Goal: Task Accomplishment & Management: Complete application form

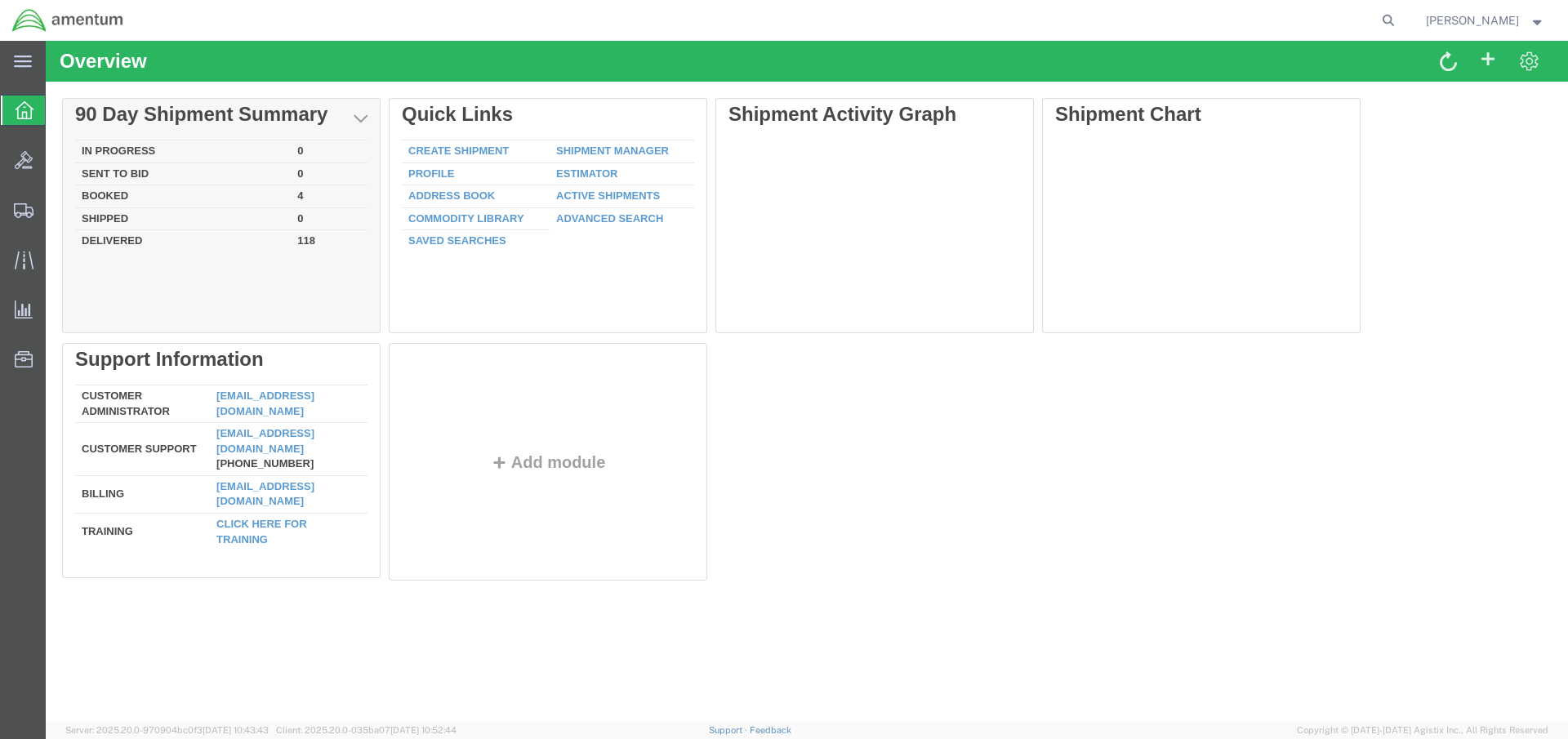
click at [159, 198] on td "Booked" at bounding box center [183, 196] width 215 height 23
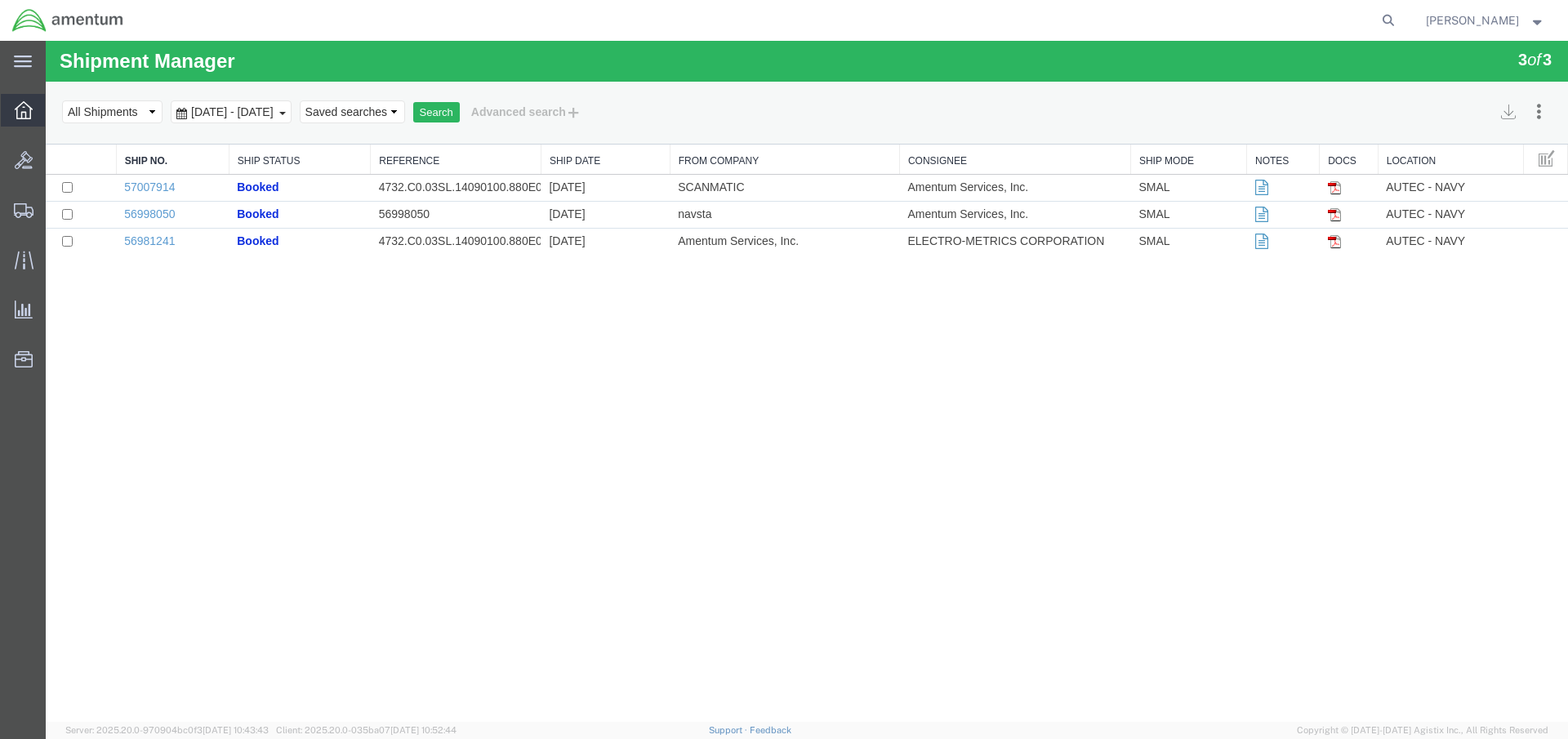
click at [27, 109] on icon at bounding box center [23, 110] width 18 height 18
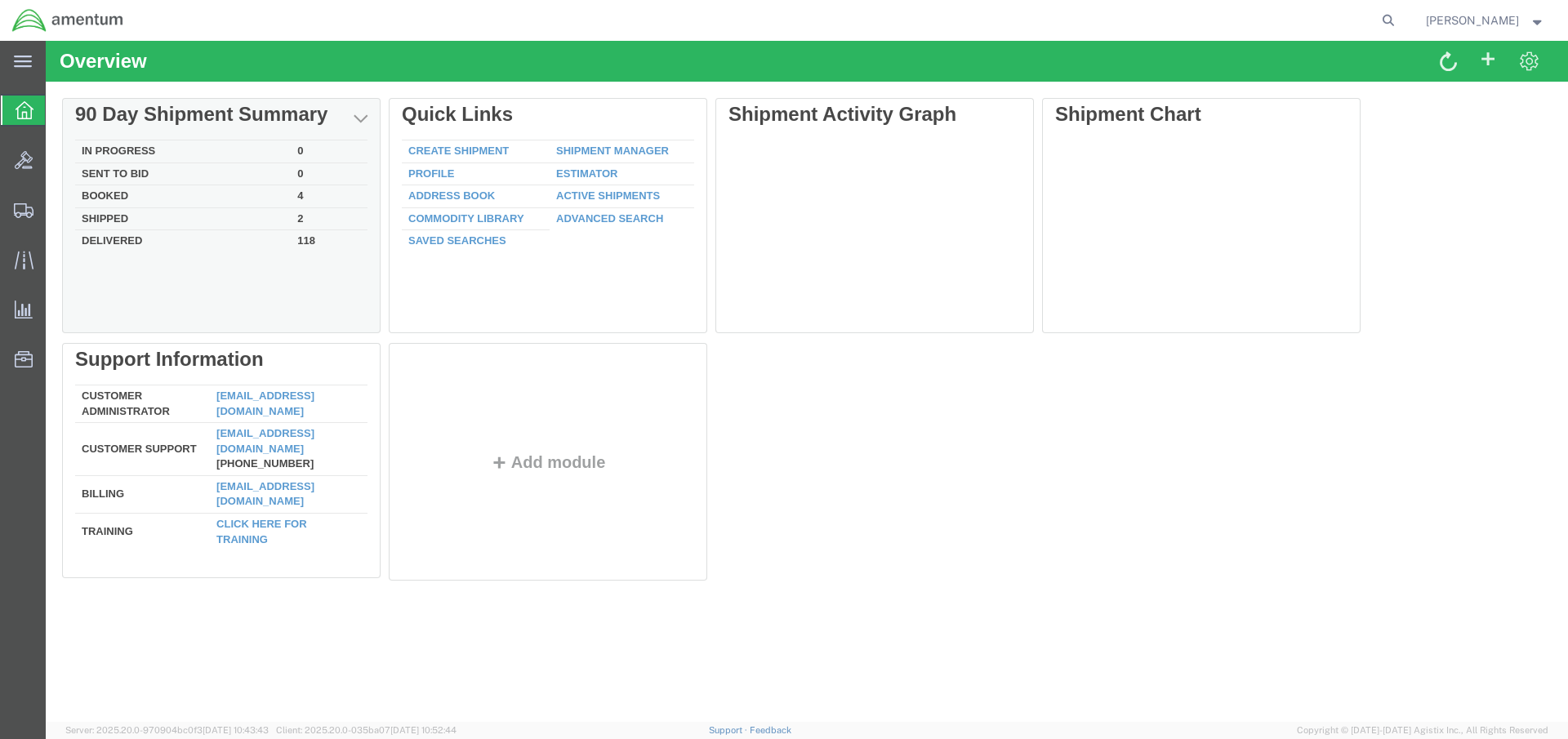
click at [113, 215] on td "Shipped" at bounding box center [183, 219] width 215 height 23
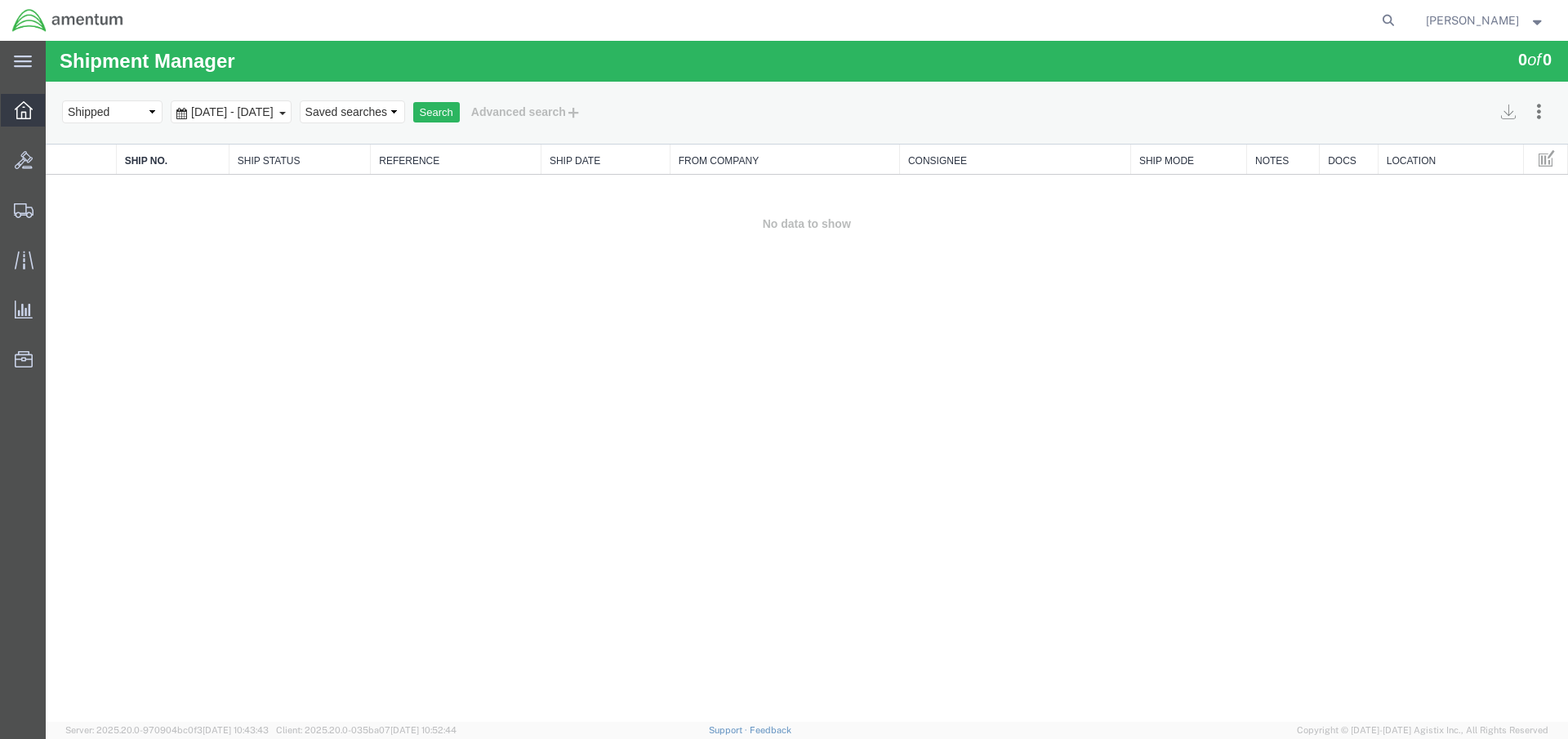
click at [26, 116] on icon at bounding box center [23, 110] width 18 height 18
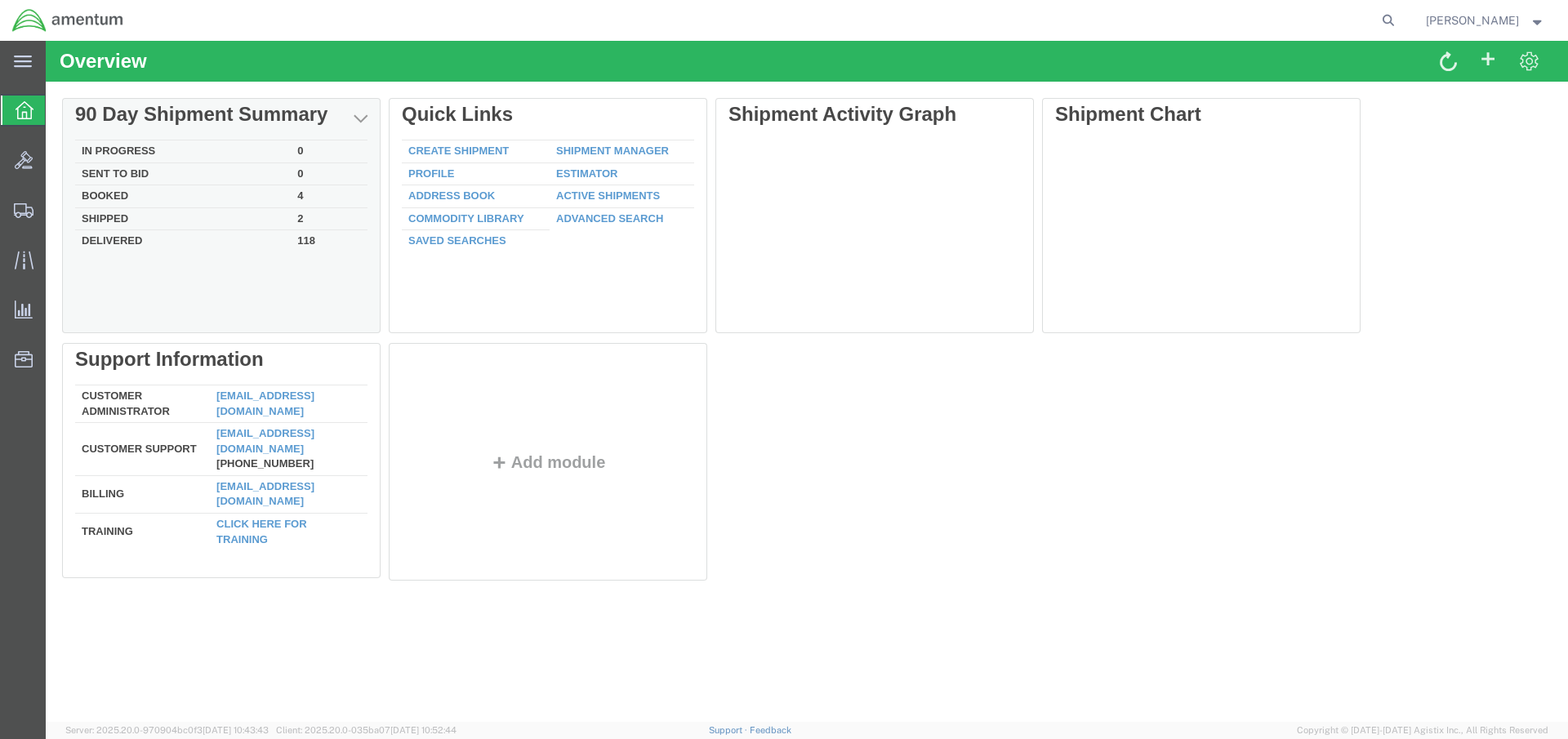
click at [108, 217] on td "Shipped" at bounding box center [183, 219] width 215 height 23
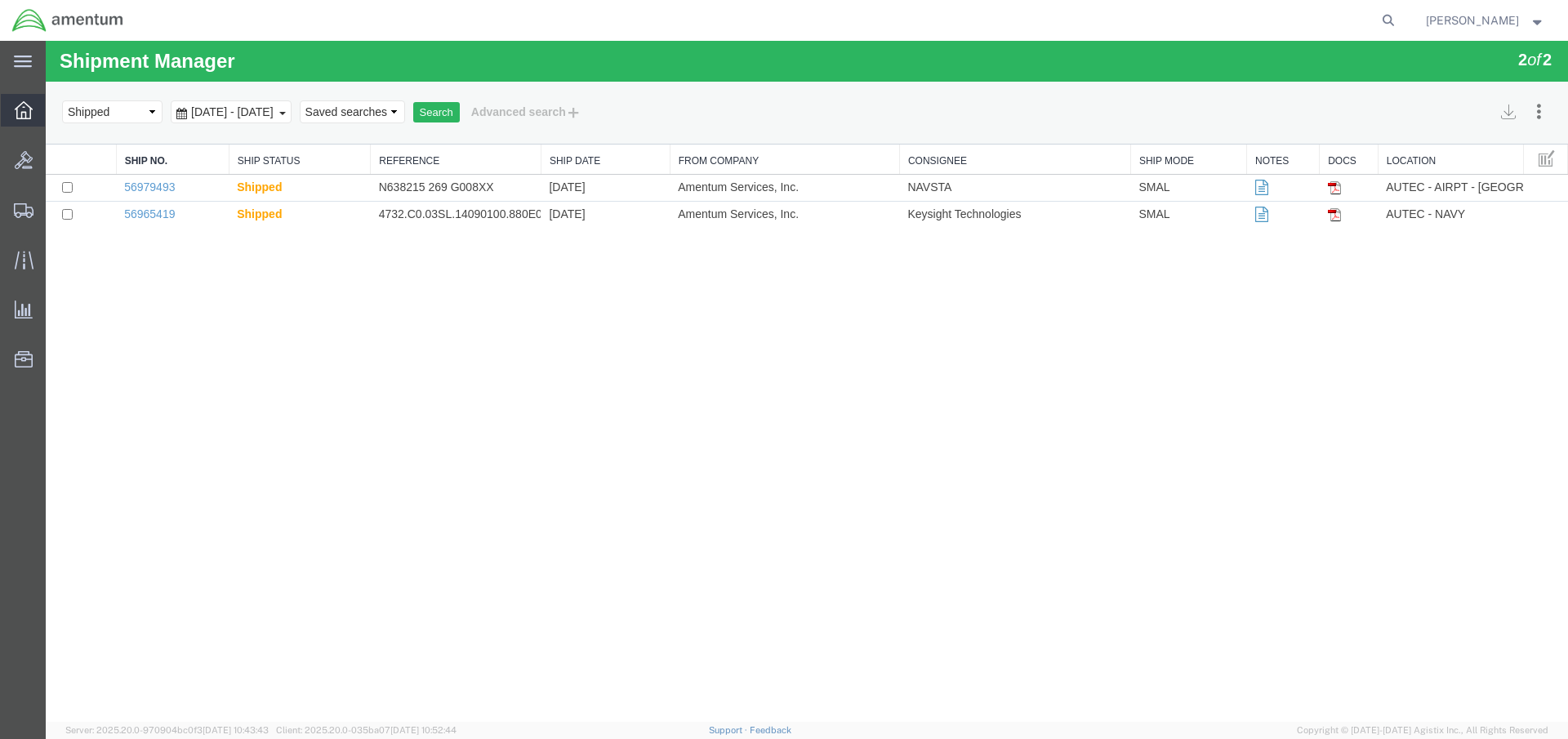
click at [26, 107] on icon at bounding box center [23, 110] width 18 height 18
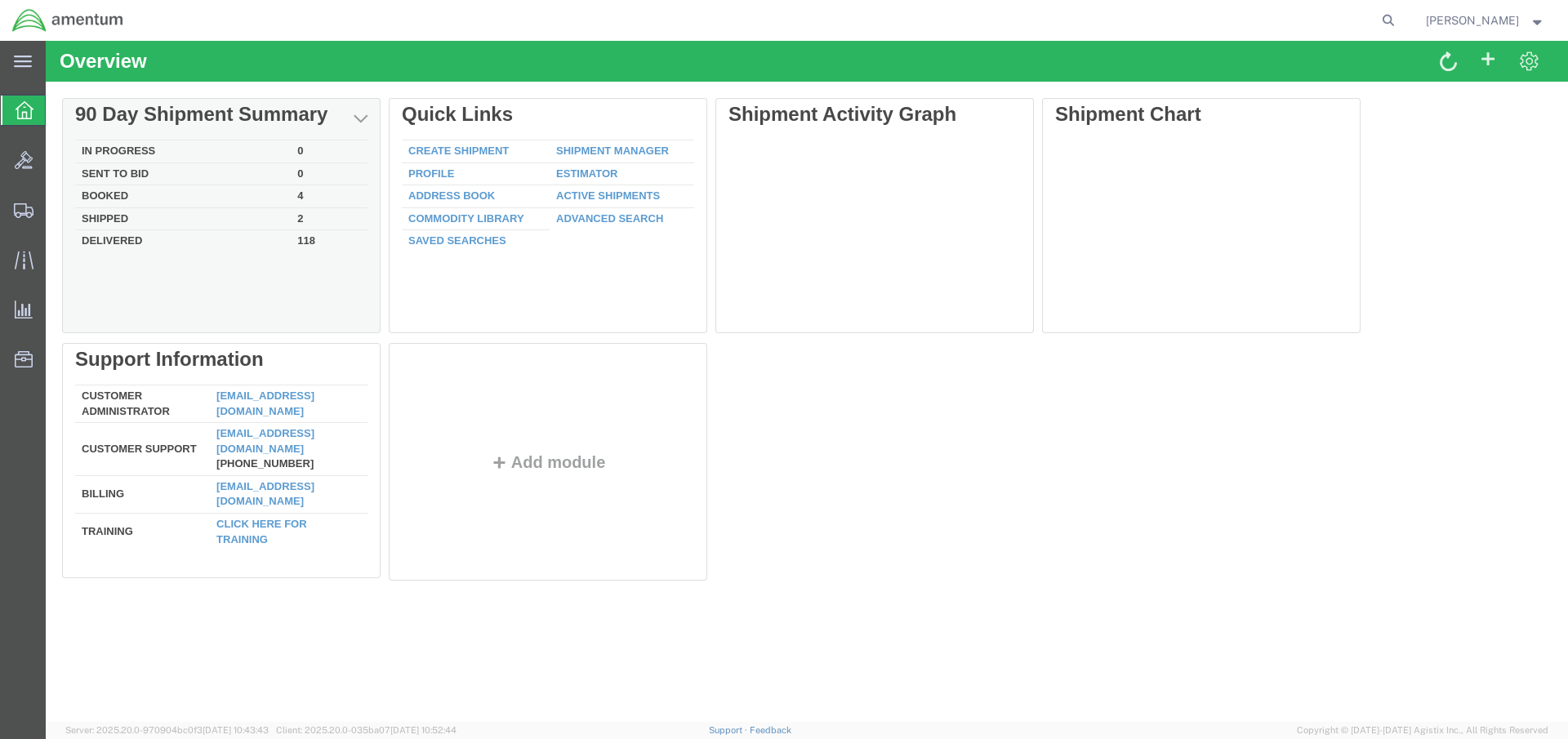
click at [130, 240] on td "Delivered" at bounding box center [183, 240] width 215 height 19
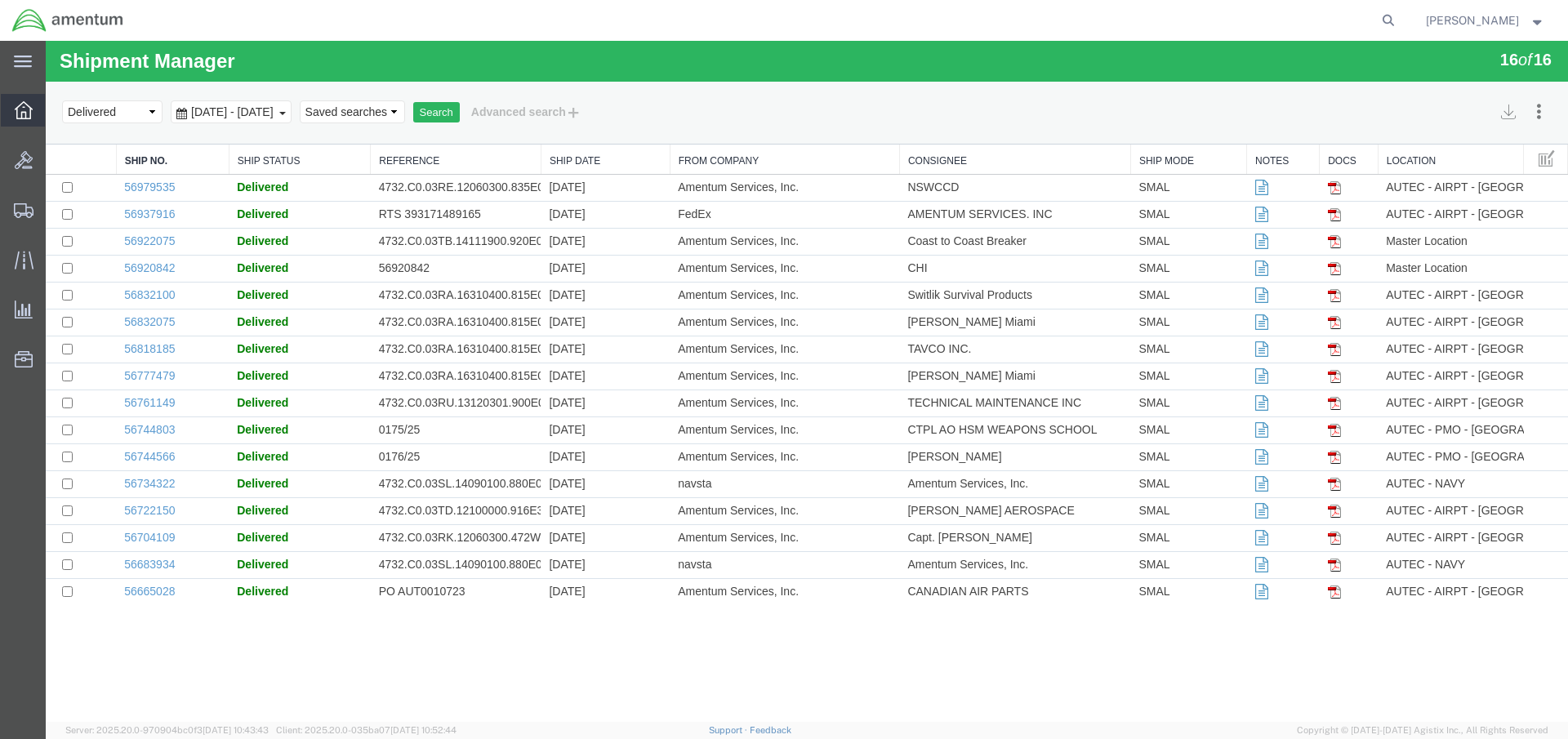
click at [56, 113] on span "Overview" at bounding box center [50, 110] width 11 height 32
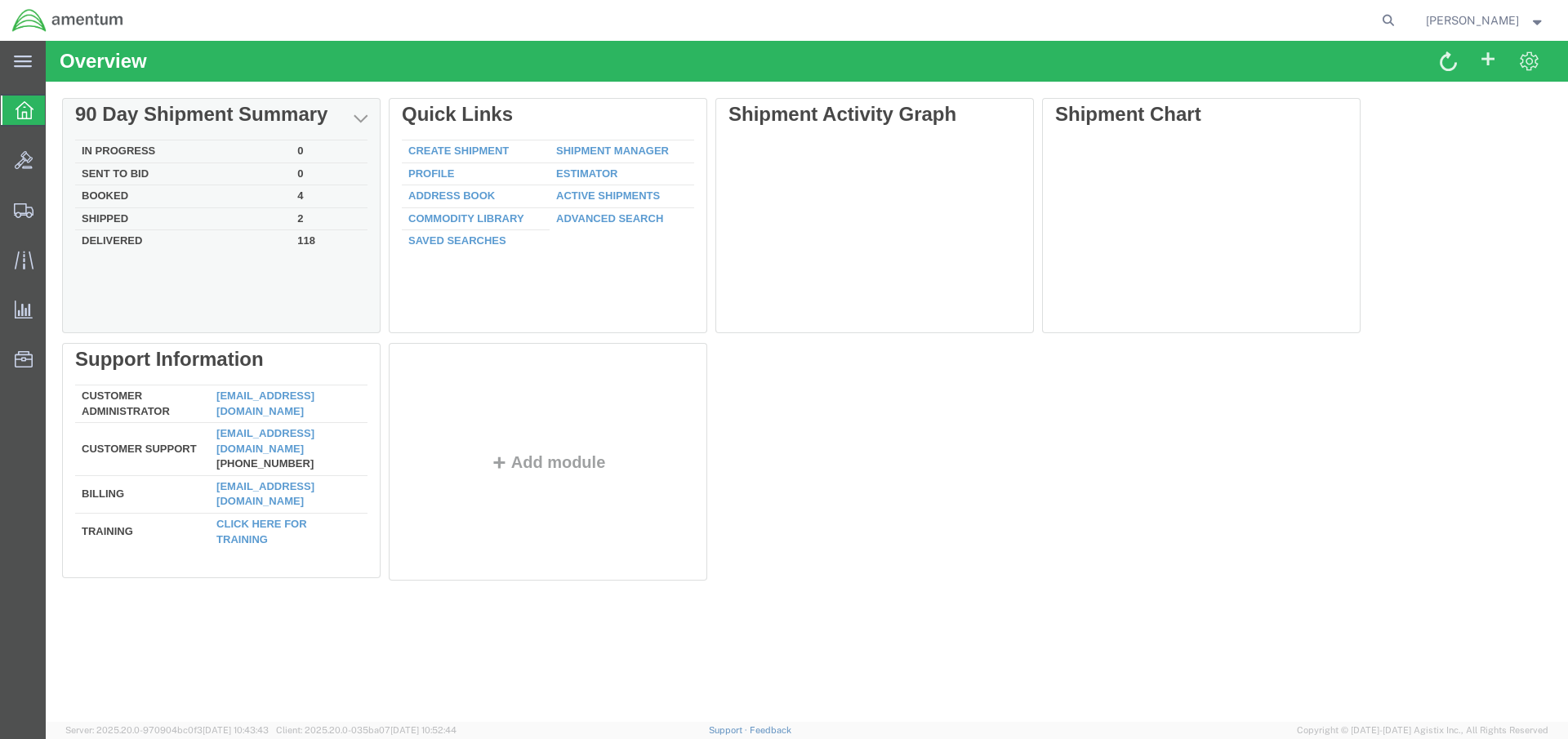
click at [142, 194] on td "Booked" at bounding box center [183, 196] width 215 height 23
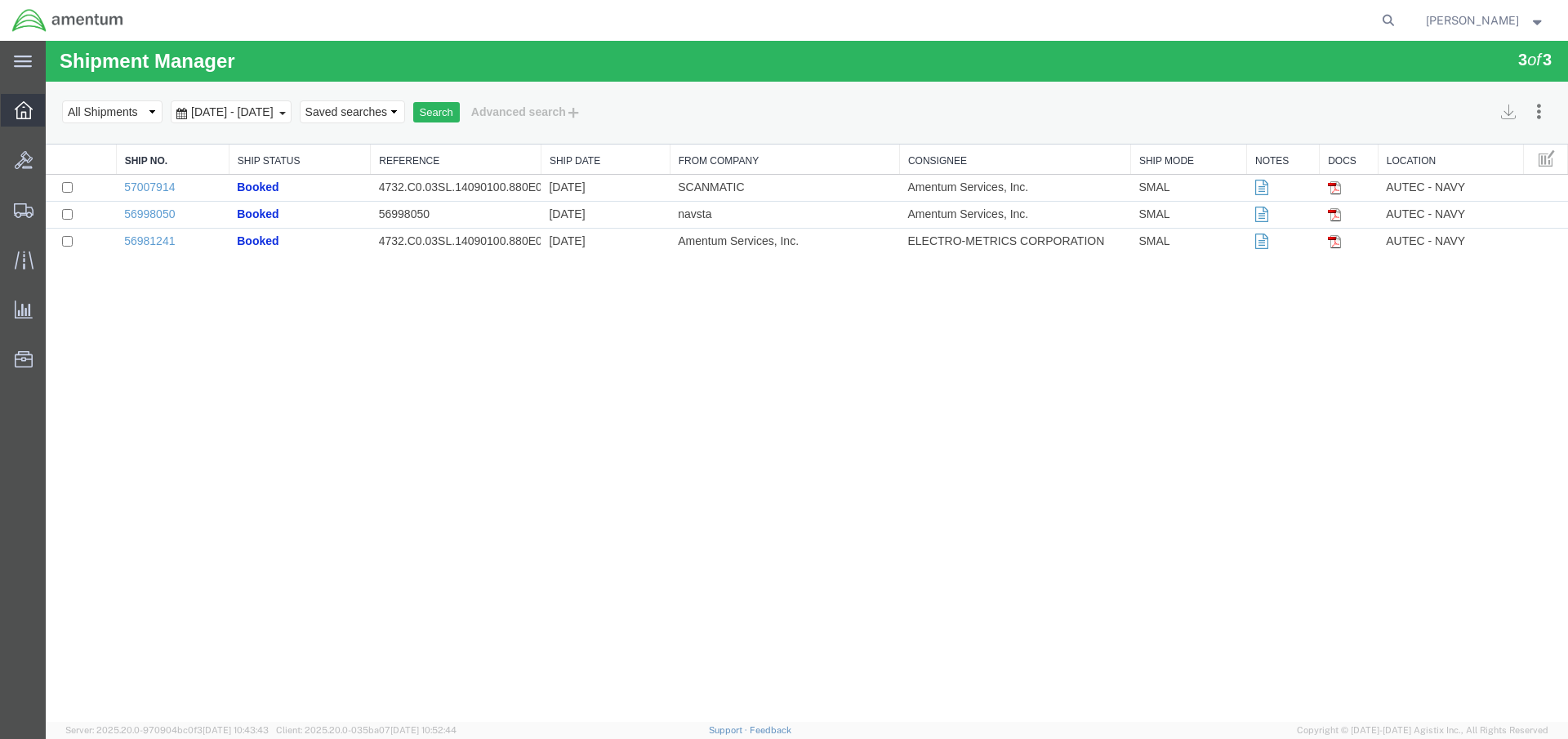
click at [21, 111] on icon at bounding box center [23, 110] width 18 height 18
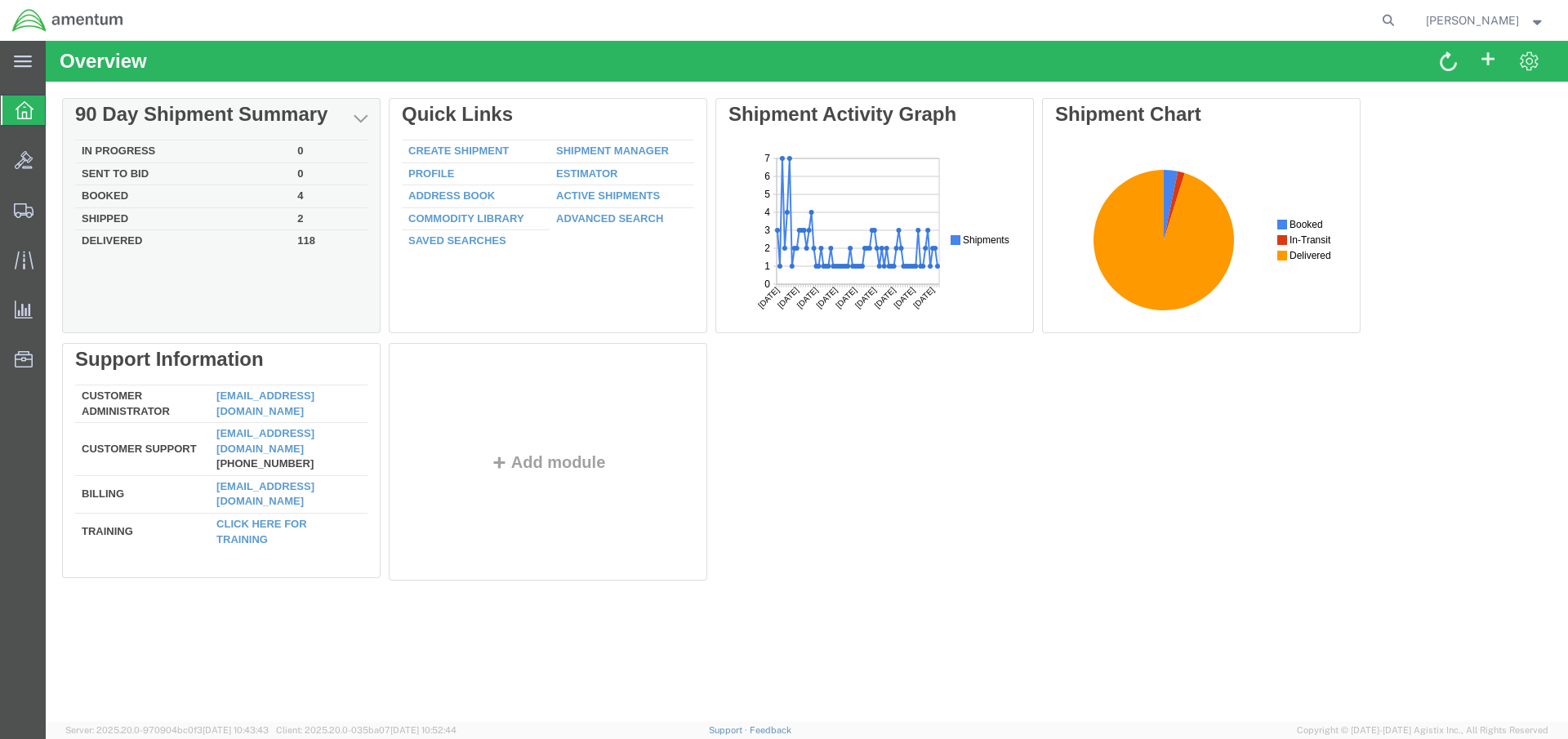
click at [132, 152] on td "In Progress" at bounding box center [183, 151] width 215 height 23
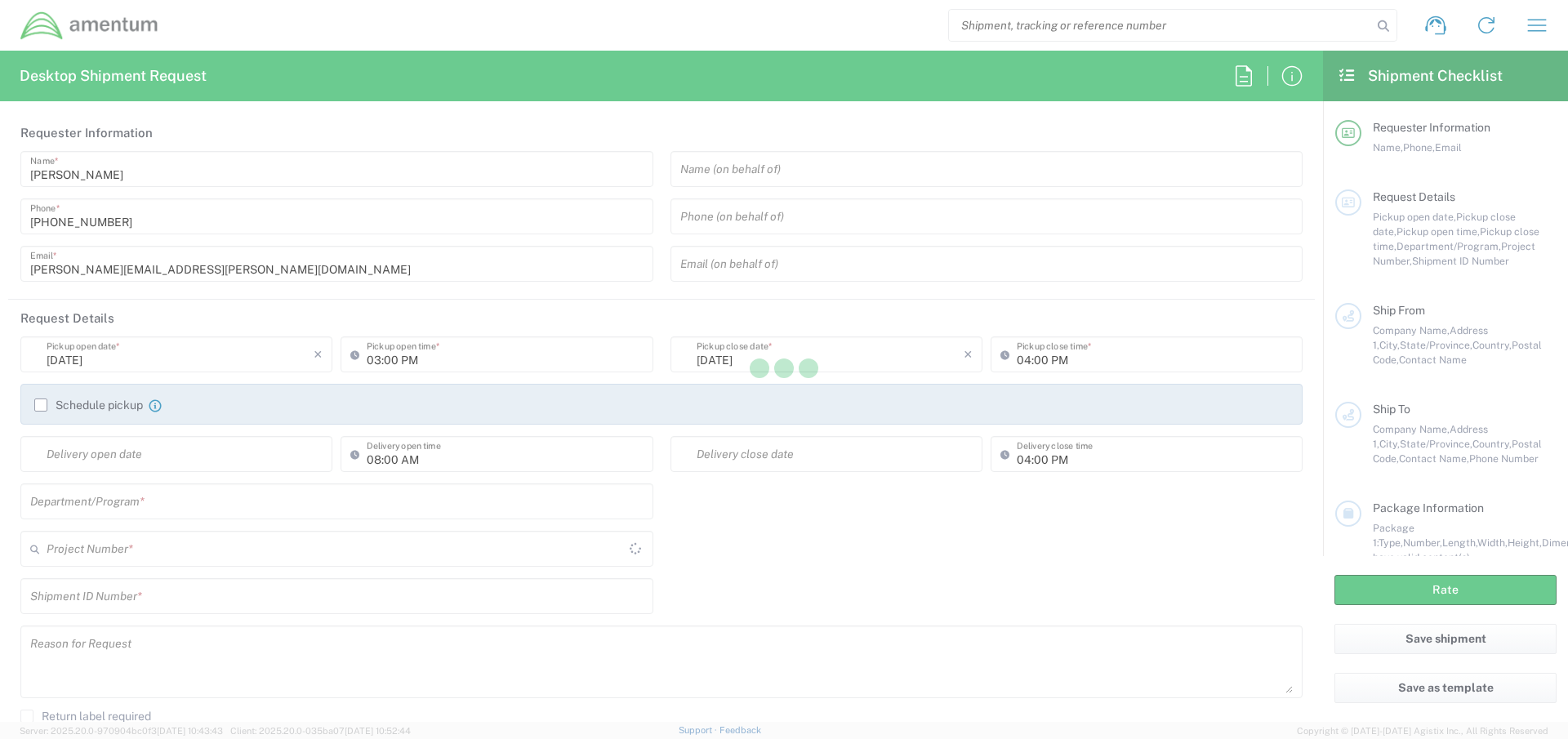
type input "AUTEC"
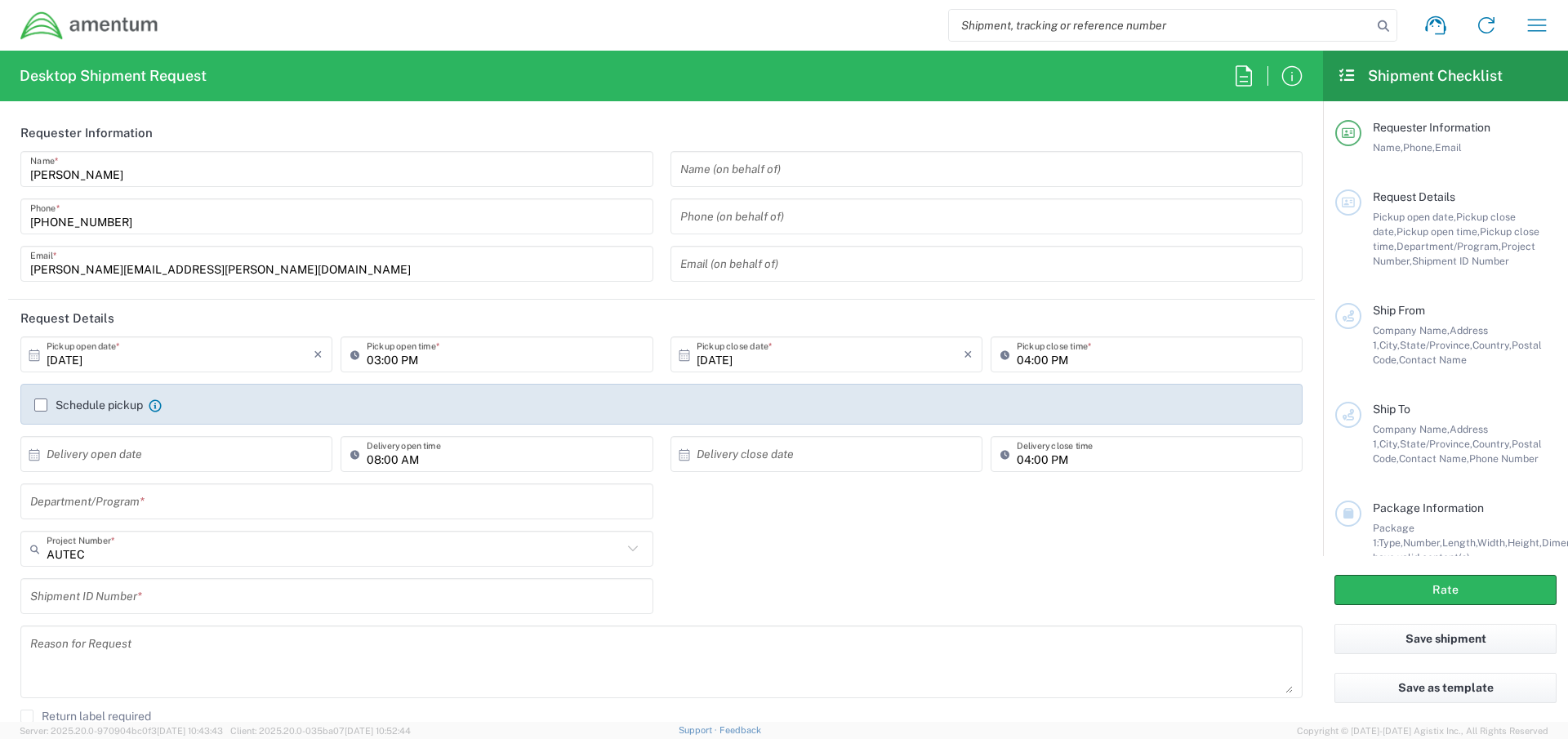
click at [714, 175] on input "text" at bounding box center [987, 169] width 614 height 28
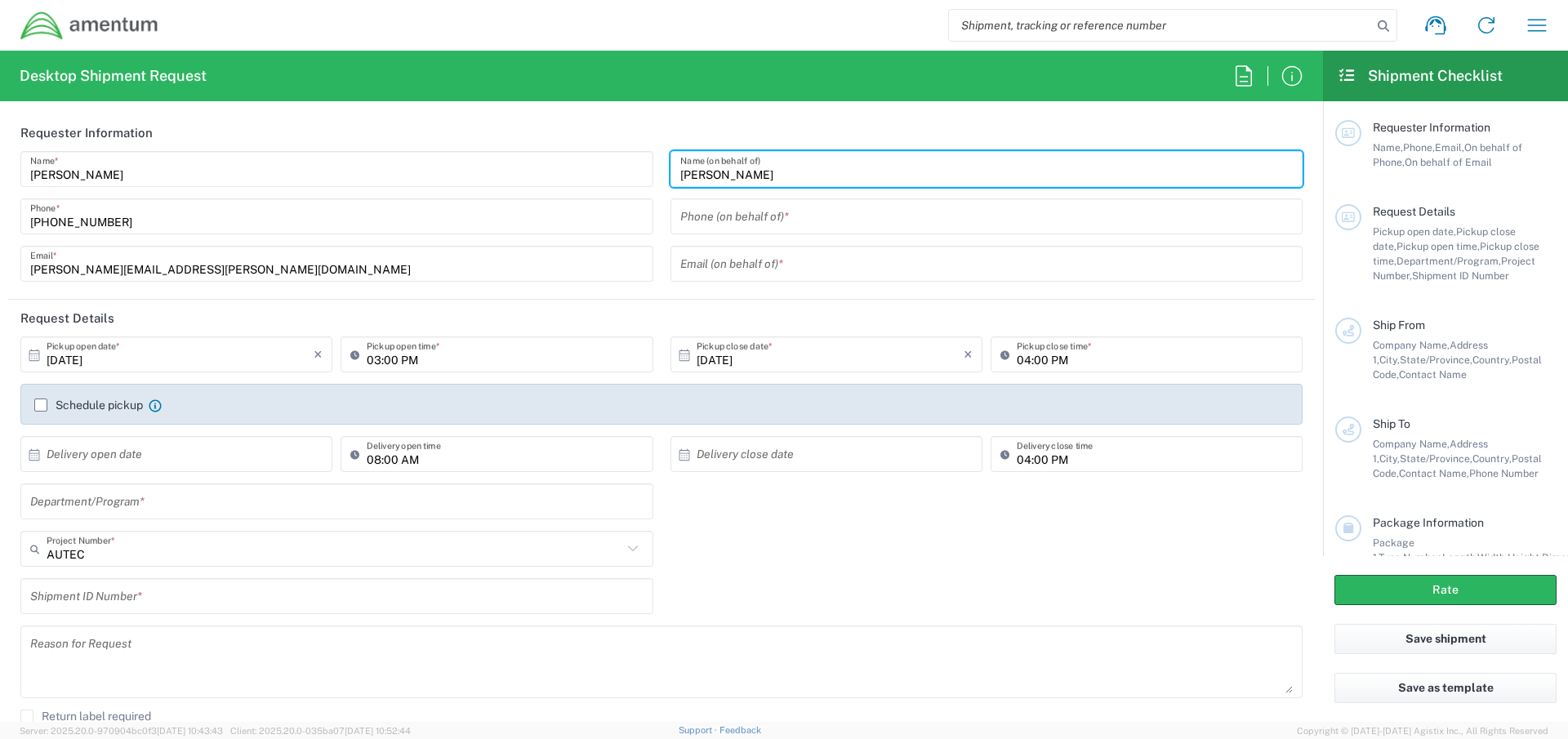
type input "Connie Trujill"
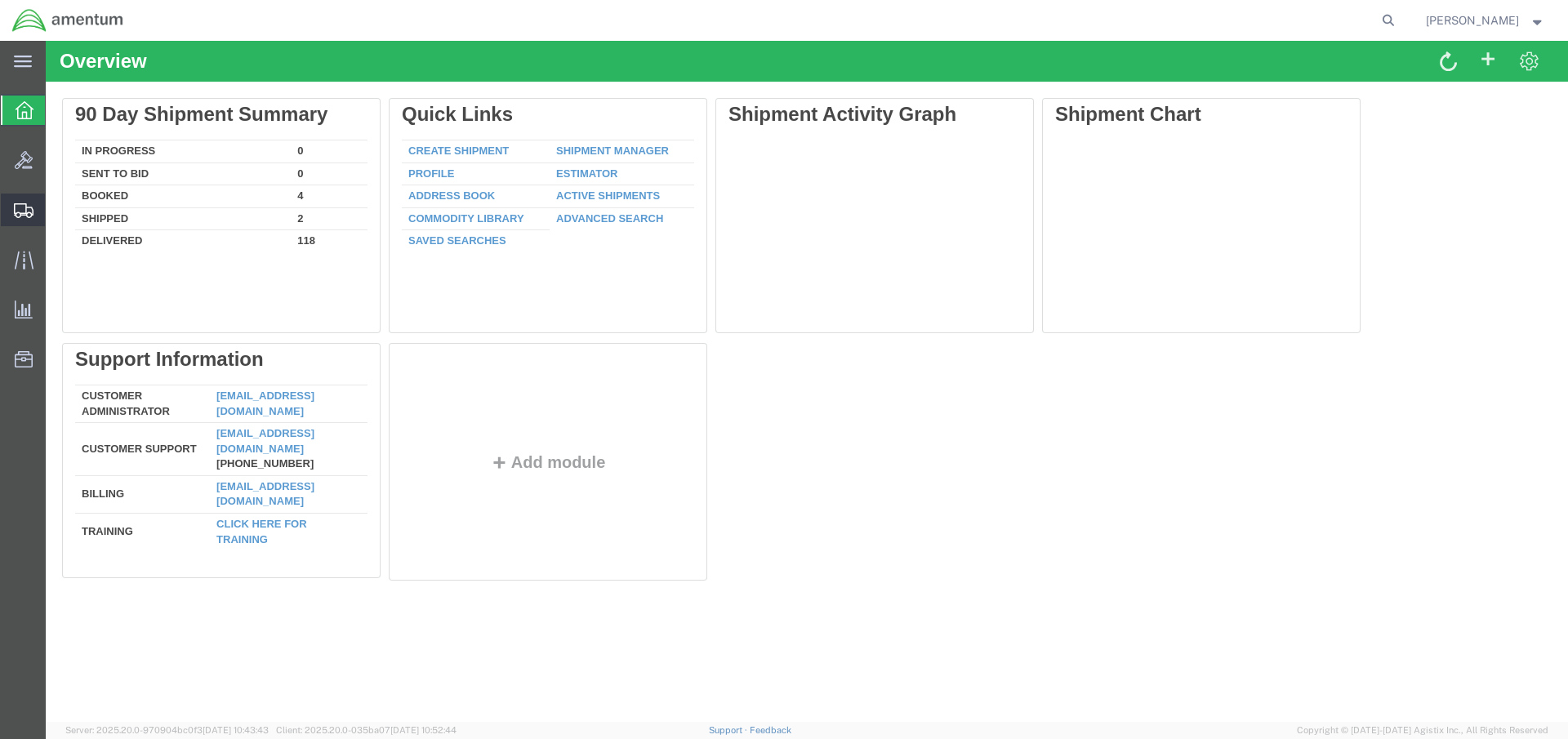
click at [0, 0] on span "Create Shipment" at bounding box center [0, 0] width 0 height 0
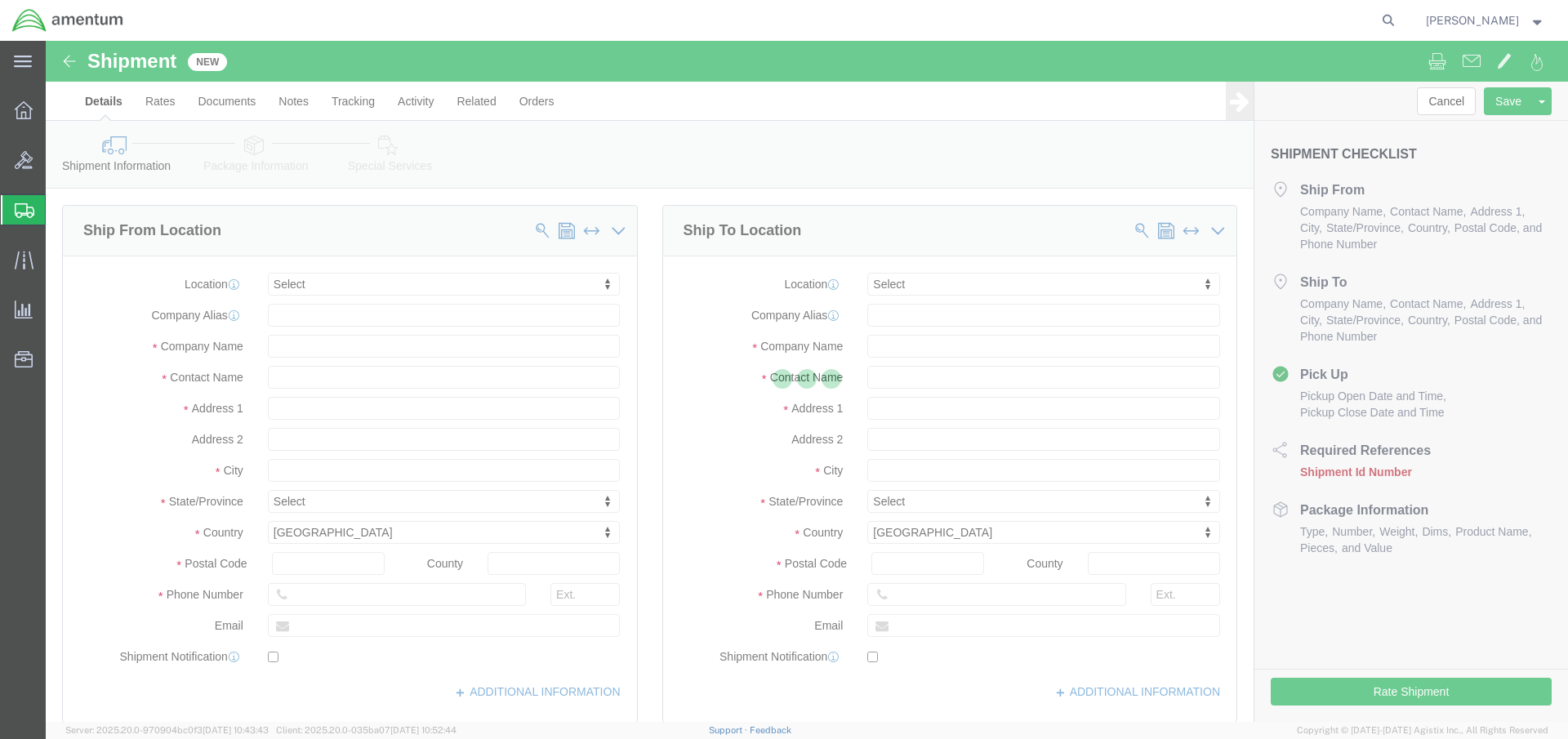
select select
